Goal: Task Accomplishment & Management: Manage account settings

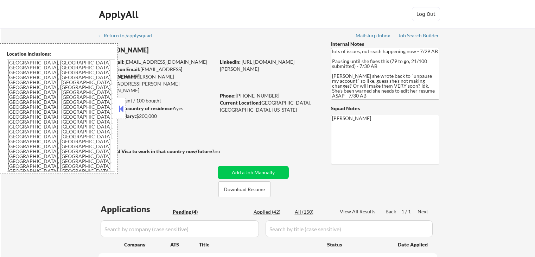
select select ""pending""
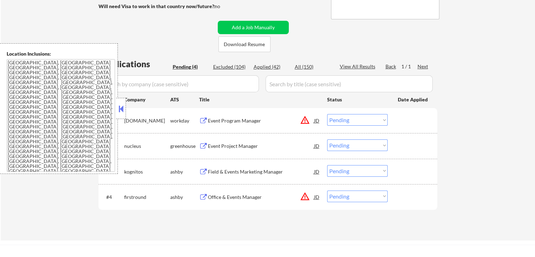
scroll to position [211, 0]
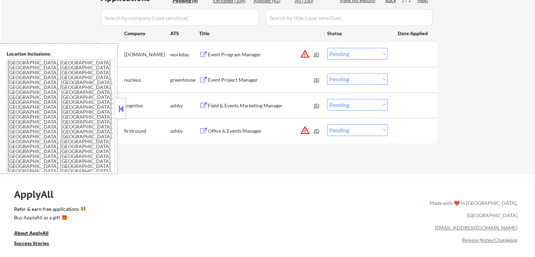
click at [121, 109] on button at bounding box center [121, 108] width 8 height 11
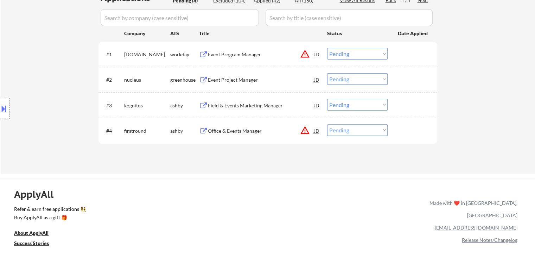
click at [216, 129] on div "Office & Events Manager" at bounding box center [261, 130] width 106 height 7
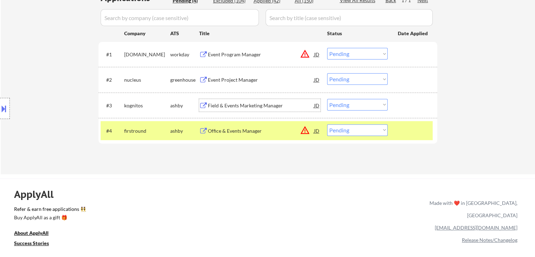
click at [217, 106] on div "Field & Events Marketing Manager" at bounding box center [261, 105] width 106 height 7
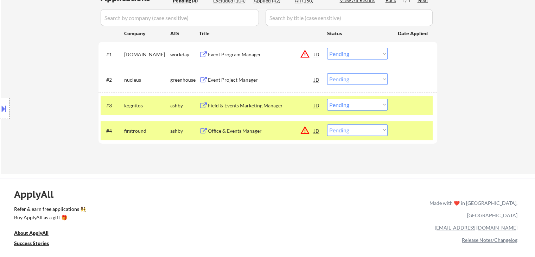
click at [218, 80] on div "Event Project Manager" at bounding box center [261, 79] width 106 height 7
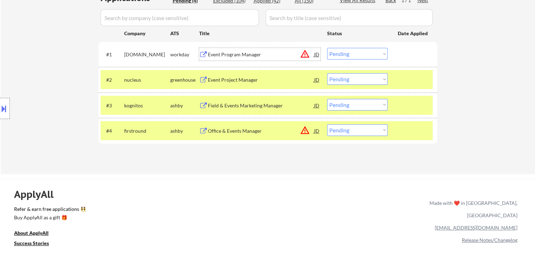
click at [213, 51] on div "Event Program Manager" at bounding box center [261, 54] width 106 height 7
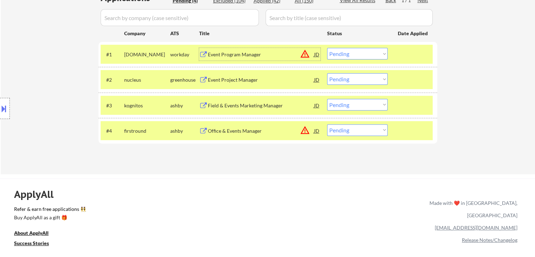
click at [7, 108] on button at bounding box center [4, 109] width 8 height 12
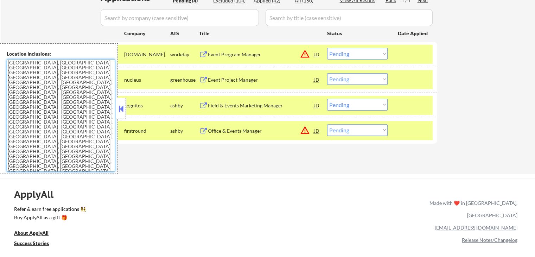
drag, startPoint x: 50, startPoint y: 145, endPoint x: 11, endPoint y: 53, distance: 99.7
click at [0, 61] on div "Location Inclusions: [GEOGRAPHIC_DATA], [GEOGRAPHIC_DATA] [GEOGRAPHIC_DATA], [G…" at bounding box center [59, 108] width 118 height 130
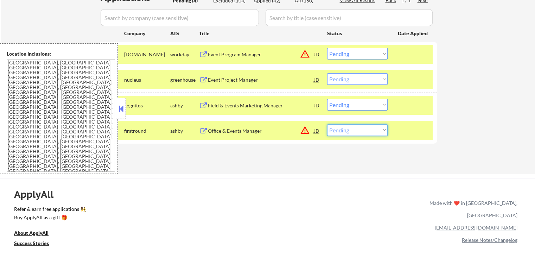
click at [355, 134] on select "Choose an option... Pending Applied Excluded (Questions) Excluded (Expired) Exc…" at bounding box center [357, 130] width 60 height 12
select select ""excluded__location_""
click at [327, 124] on select "Choose an option... Pending Applied Excluded (Questions) Excluded (Expired) Exc…" at bounding box center [357, 130] width 60 height 12
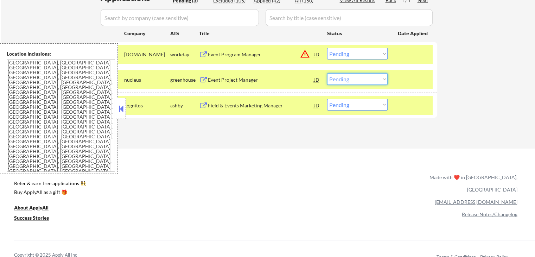
click at [364, 79] on select "Choose an option... Pending Applied Excluded (Questions) Excluded (Expired) Exc…" at bounding box center [357, 79] width 60 height 12
click at [327, 73] on select "Choose an option... Pending Applied Excluded (Questions) Excluded (Expired) Exc…" at bounding box center [357, 79] width 60 height 12
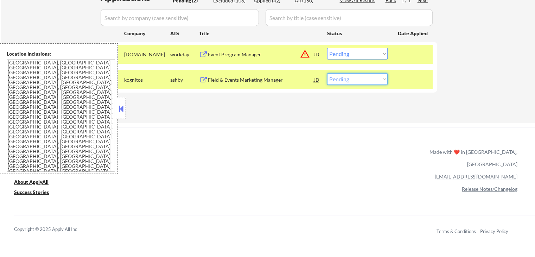
click at [357, 79] on select "Choose an option... Pending Applied Excluded (Questions) Excluded (Expired) Exc…" at bounding box center [357, 79] width 60 height 12
select select ""excluded__salary_""
click at [327, 73] on select "Choose an option... Pending Applied Excluded (Questions) Excluded (Expired) Exc…" at bounding box center [357, 79] width 60 height 12
drag, startPoint x: 353, startPoint y: 50, endPoint x: 353, endPoint y: 55, distance: 5.6
click at [353, 50] on select "Choose an option... Pending Applied Excluded (Questions) Excluded (Expired) Exc…" at bounding box center [357, 54] width 60 height 12
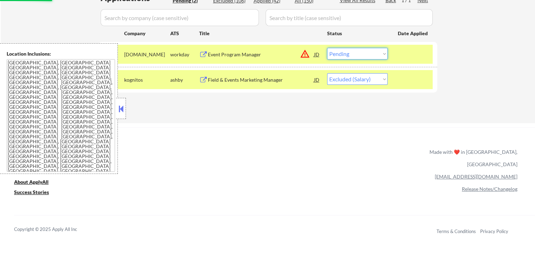
select select ""excluded__salary_""
click at [327, 48] on select "Choose an option... Pending Applied Excluded (Questions) Excluded (Expired) Exc…" at bounding box center [357, 54] width 60 height 12
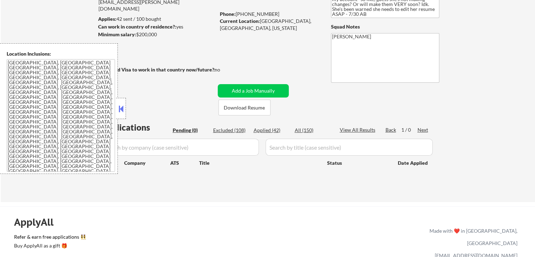
scroll to position [70, 0]
